Goal: Transaction & Acquisition: Download file/media

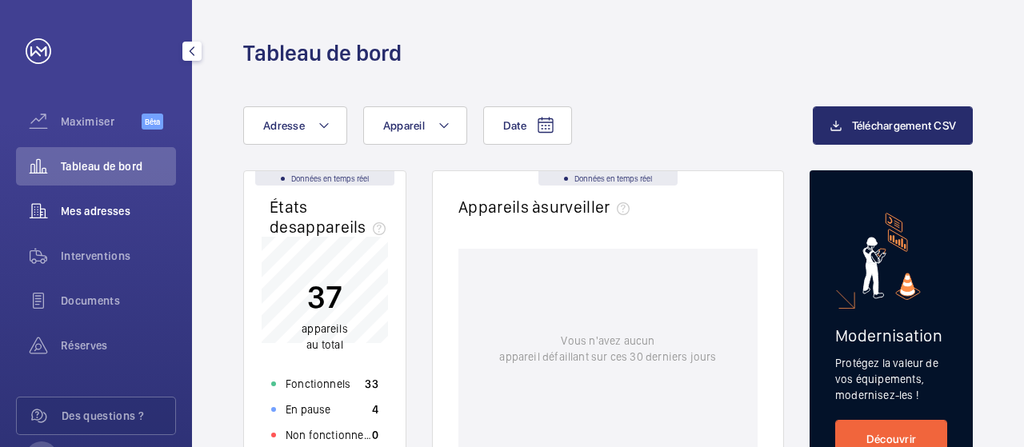
click at [118, 214] on font "Mes adresses" at bounding box center [96, 211] width 70 height 13
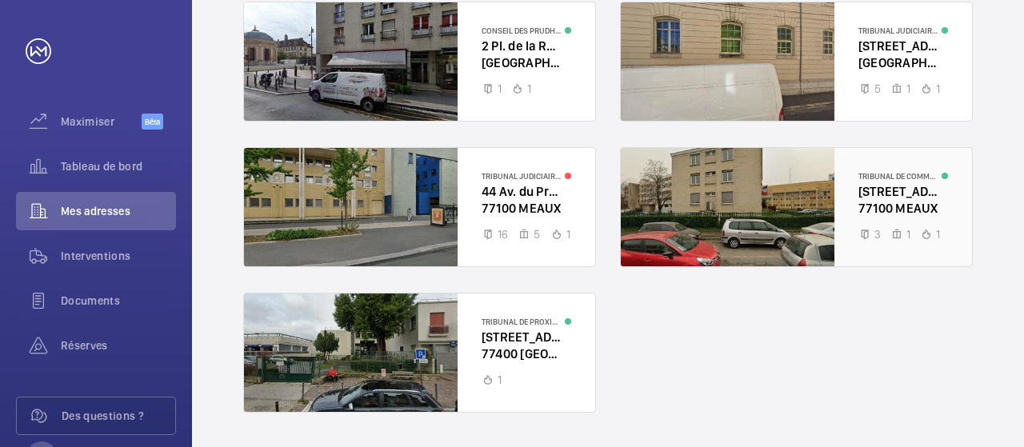
scroll to position [240, 0]
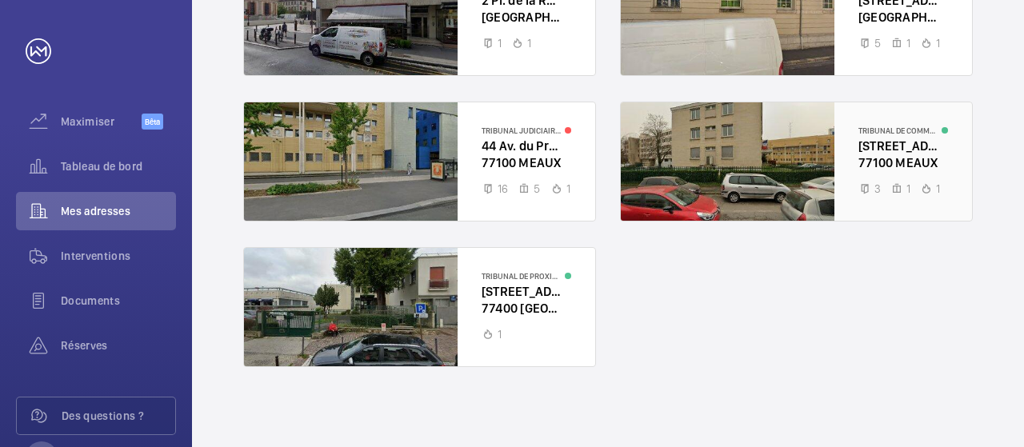
click at [894, 138] on div at bounding box center [796, 161] width 351 height 118
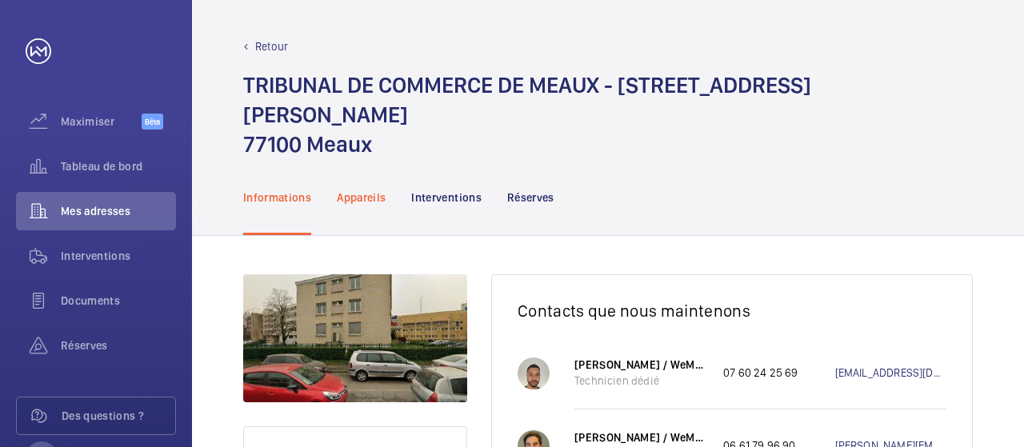
click at [362, 191] on font "Appareils" at bounding box center [361, 197] width 49 height 13
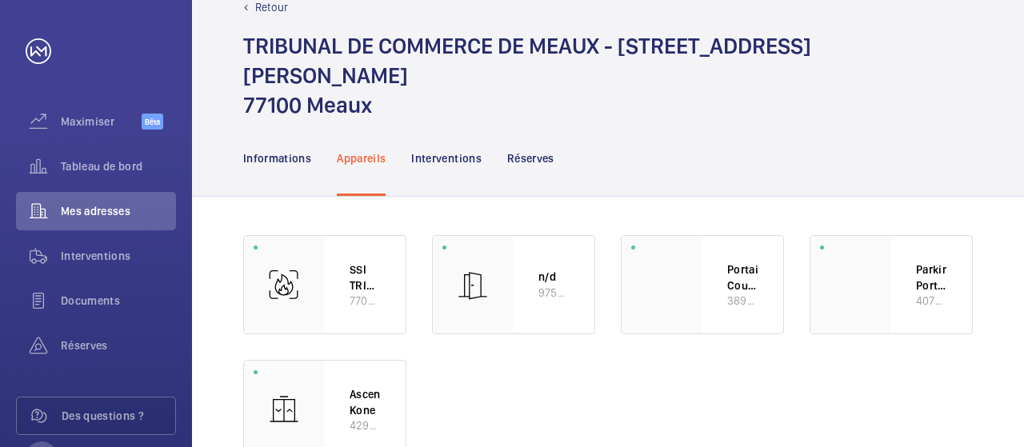
scroll to position [59, 0]
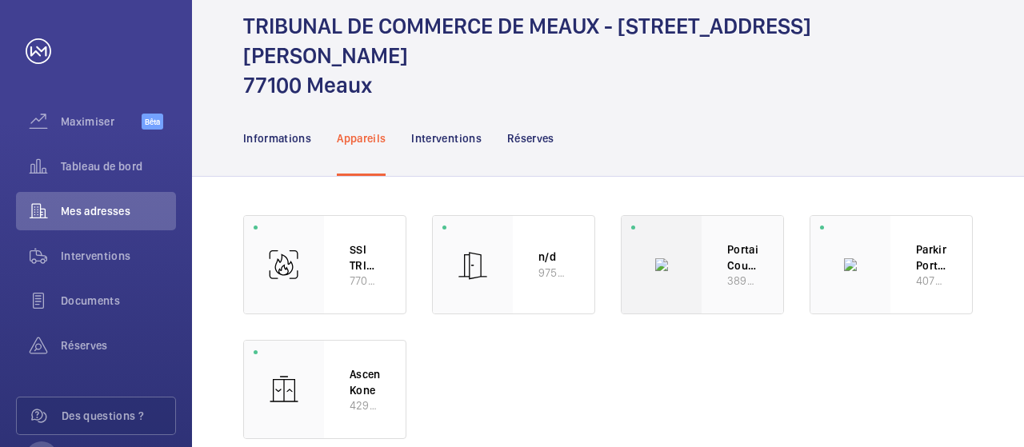
click at [727, 274] on font "38955939" at bounding box center [753, 280] width 52 height 13
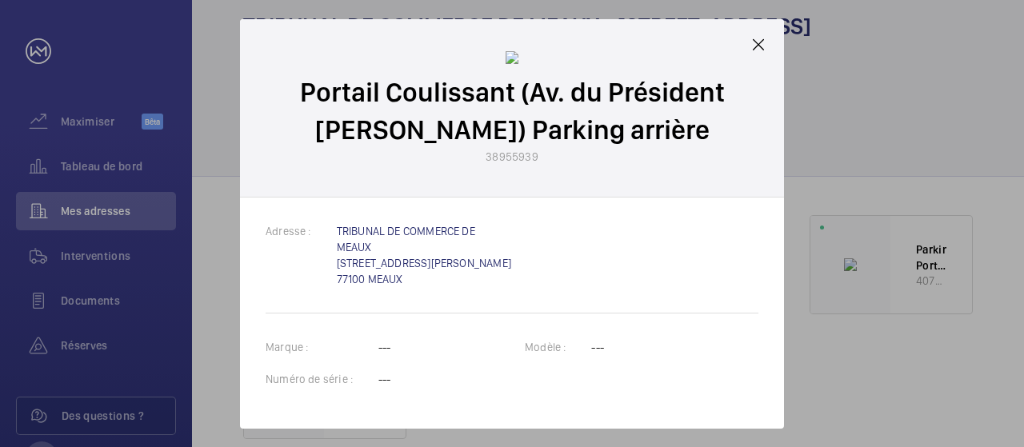
click at [763, 47] on mat-icon at bounding box center [758, 44] width 19 height 19
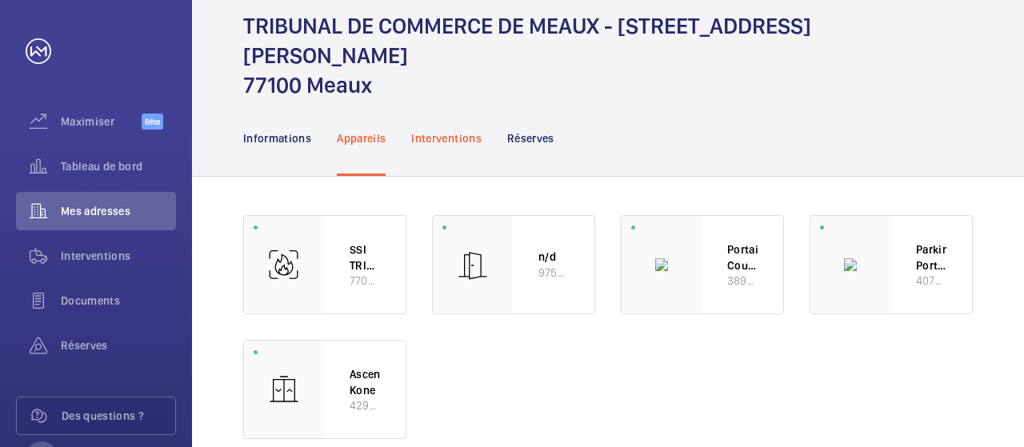
click at [442, 132] on font "Interventions" at bounding box center [446, 138] width 70 height 13
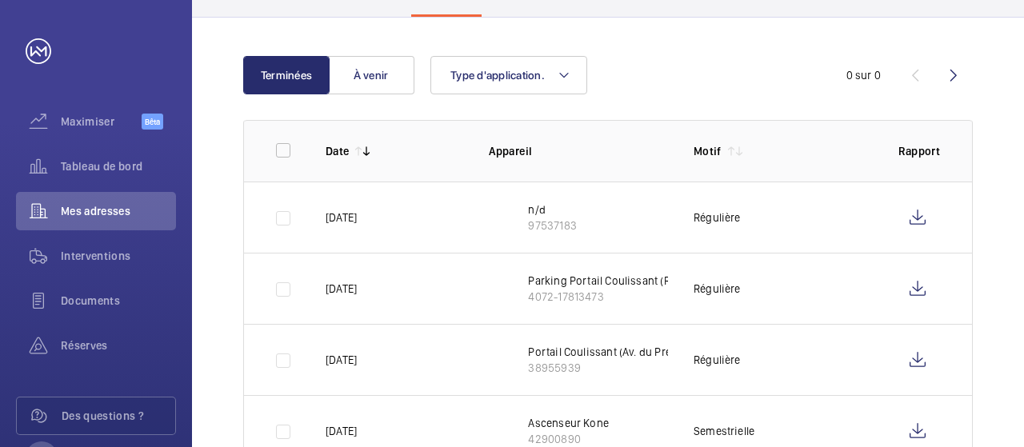
scroll to position [219, 0]
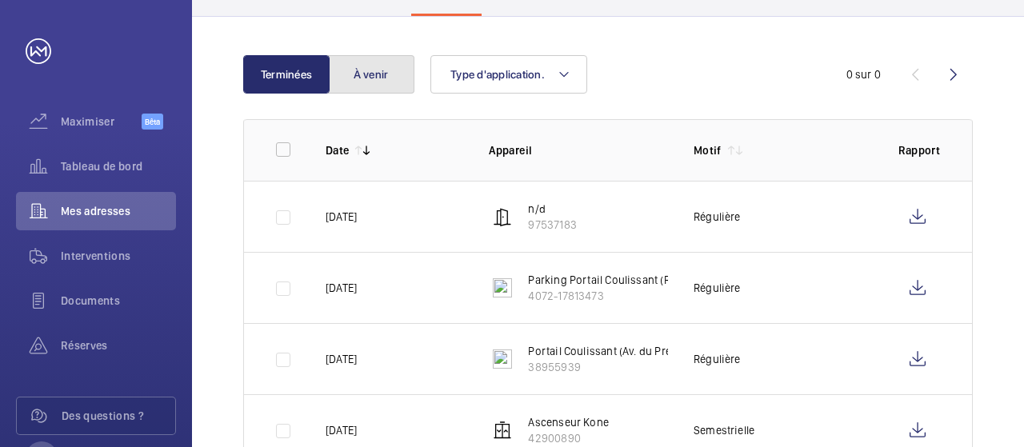
click at [375, 55] on button "À venir" at bounding box center [371, 74] width 86 height 38
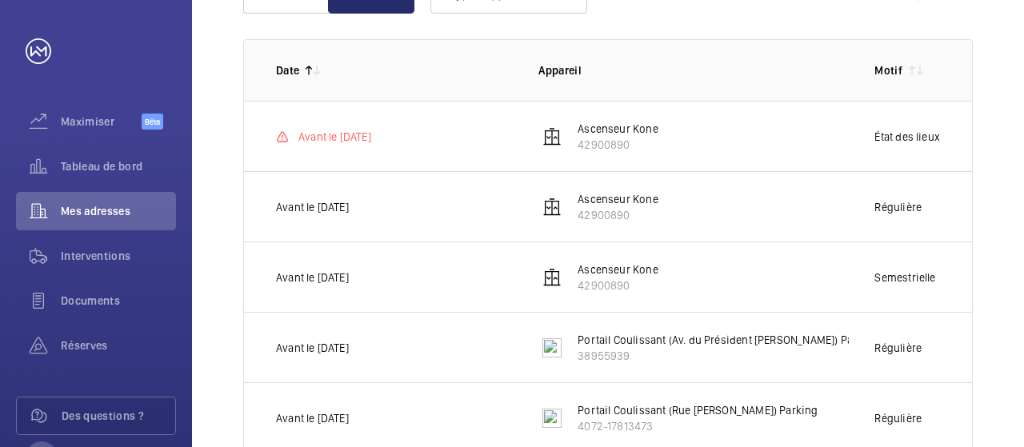
scroll to position [59, 0]
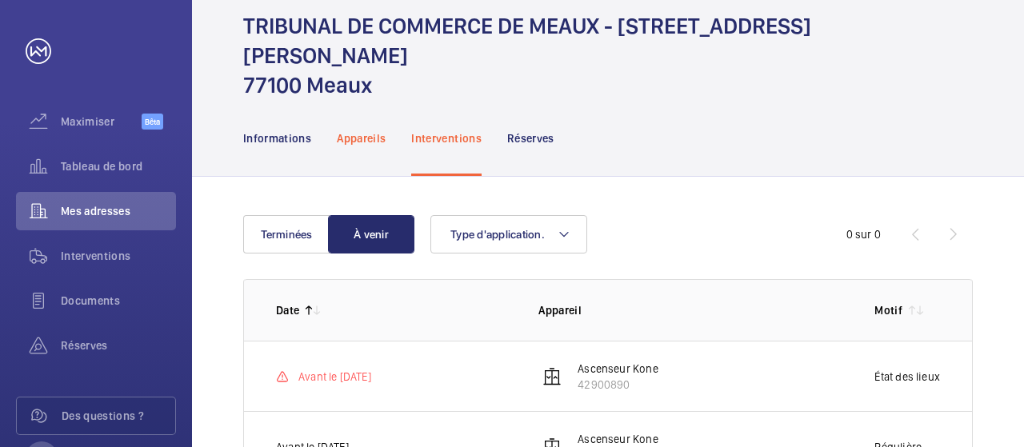
click at [350, 132] on font "Appareils" at bounding box center [361, 138] width 49 height 13
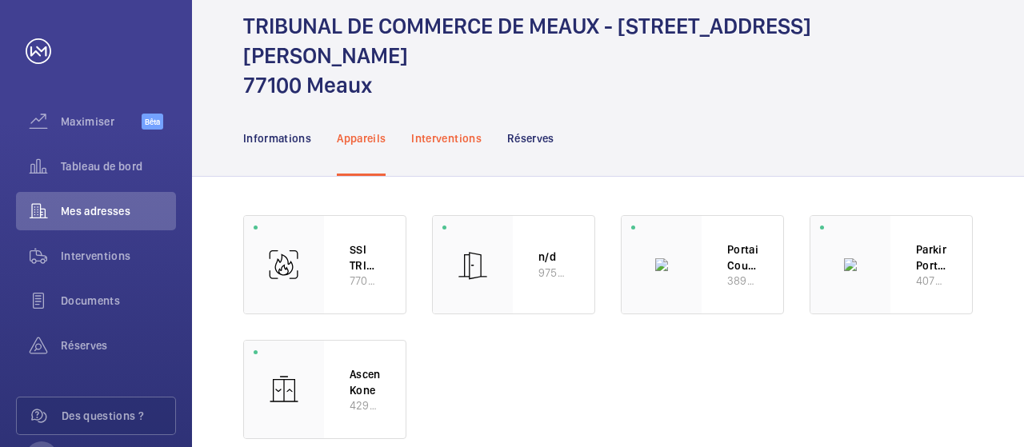
click at [456, 132] on font "Interventions" at bounding box center [446, 138] width 70 height 13
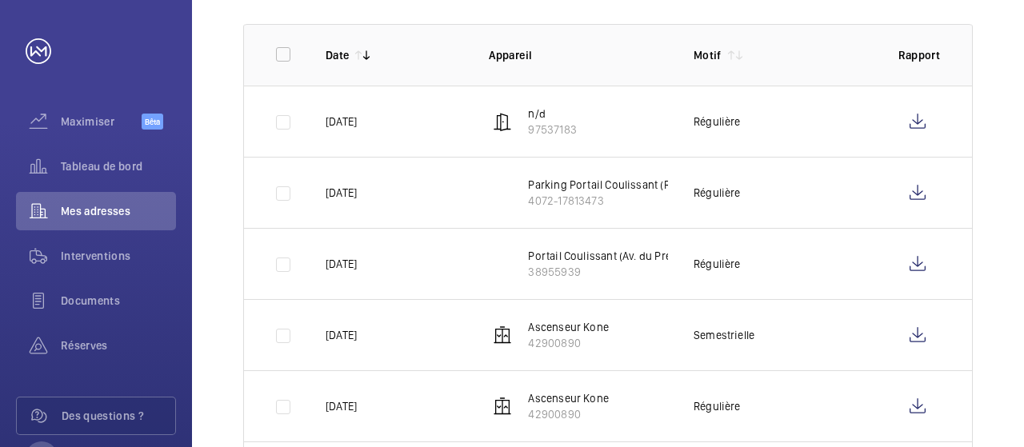
scroll to position [299, 0]
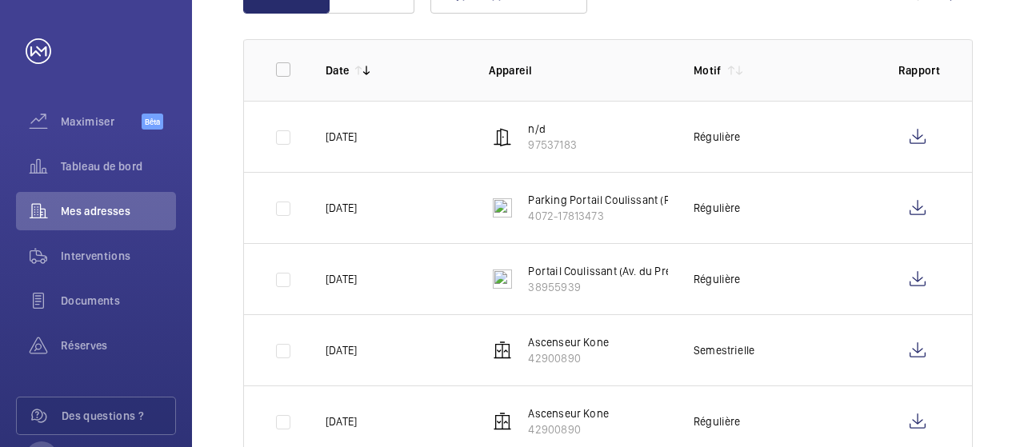
click at [630, 192] on p "Parking Portail Coulissant (Rue [PERSON_NAME])" at bounding box center [648, 200] width 240 height 16
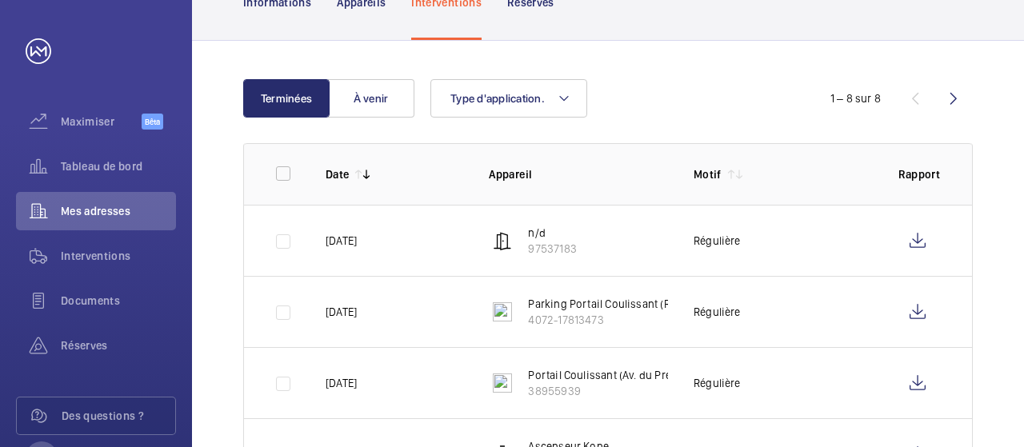
scroll to position [219, 0]
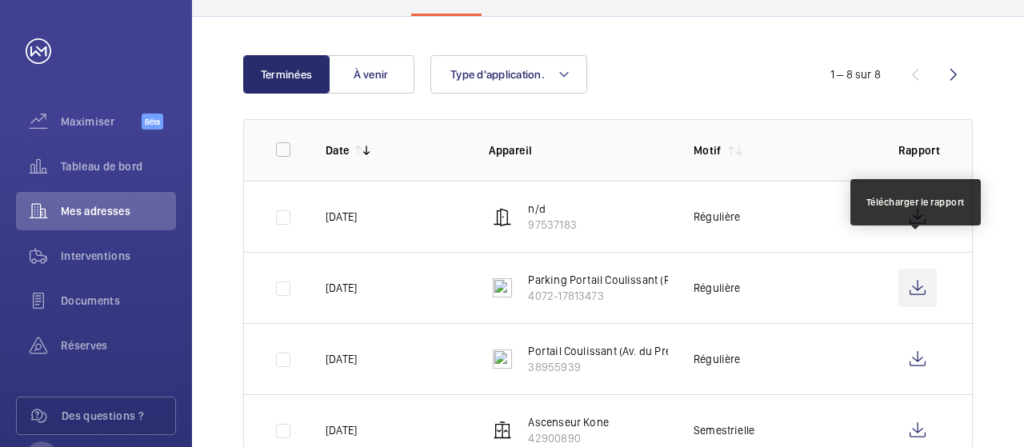
click at [915, 269] on wm-front-icon-button at bounding box center [917, 288] width 38 height 38
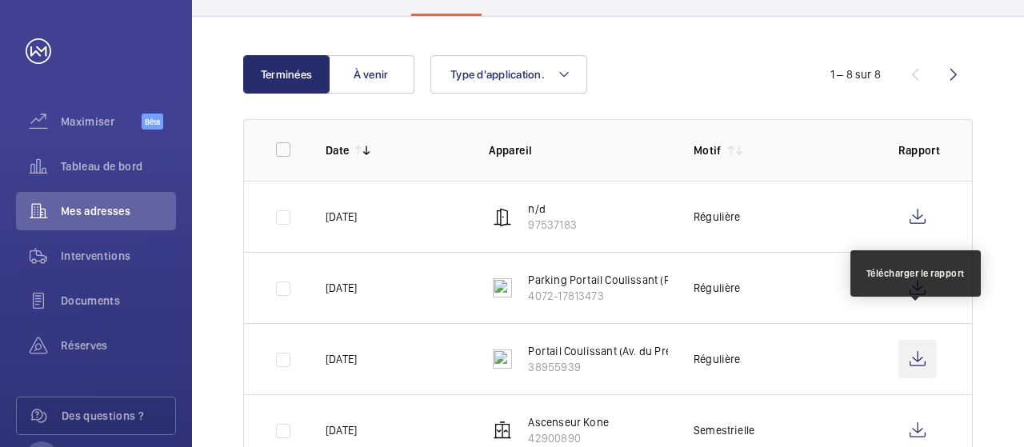
click at [926, 340] on wm-front-icon-button at bounding box center [917, 359] width 38 height 38
